Goal: Find specific page/section: Find specific page/section

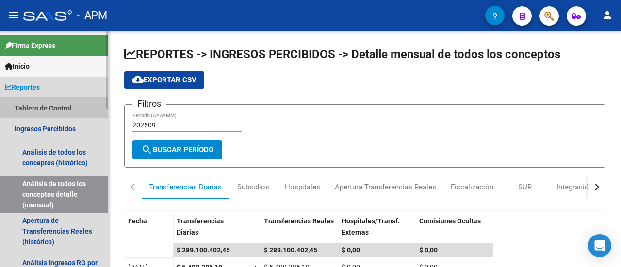
click at [42, 109] on link "Tablero de Control" at bounding box center [54, 108] width 108 height 21
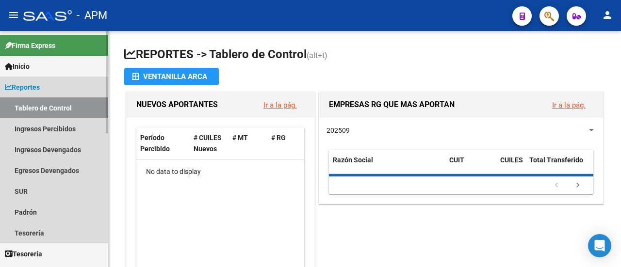
click at [42, 107] on link "Tablero de Control" at bounding box center [54, 108] width 108 height 21
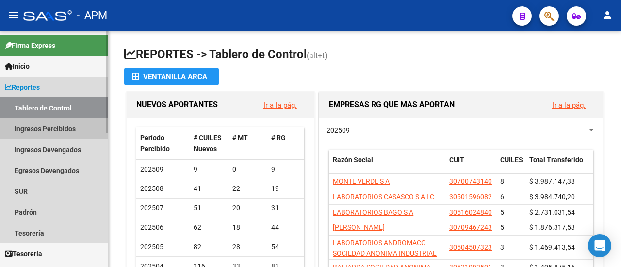
drag, startPoint x: 46, startPoint y: 122, endPoint x: 49, endPoint y: 134, distance: 13.2
click at [46, 123] on link "Ingresos Percibidos" at bounding box center [54, 128] width 108 height 21
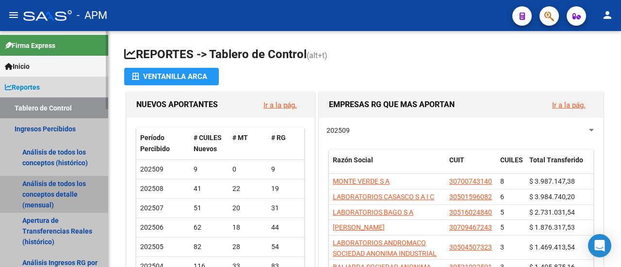
click at [51, 197] on link "Análisis de todos los conceptos detalle (mensual)" at bounding box center [54, 194] width 108 height 37
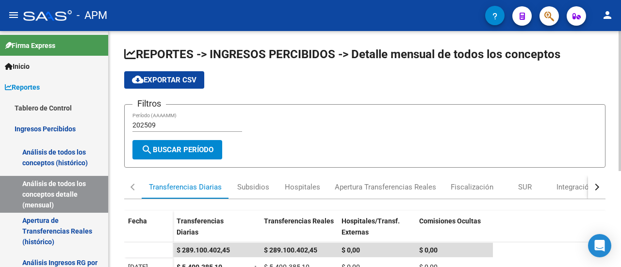
click at [175, 126] on input "202509" at bounding box center [187, 125] width 110 height 8
click at [167, 123] on input "202507" at bounding box center [187, 125] width 110 height 8
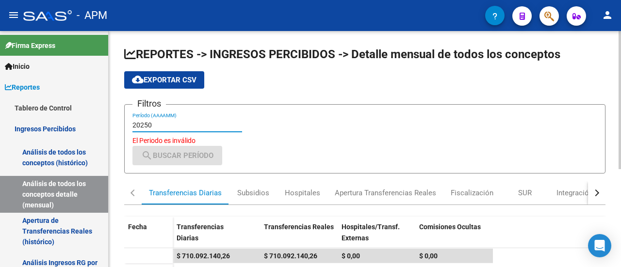
type input "202509"
